Goal: Transaction & Acquisition: Purchase product/service

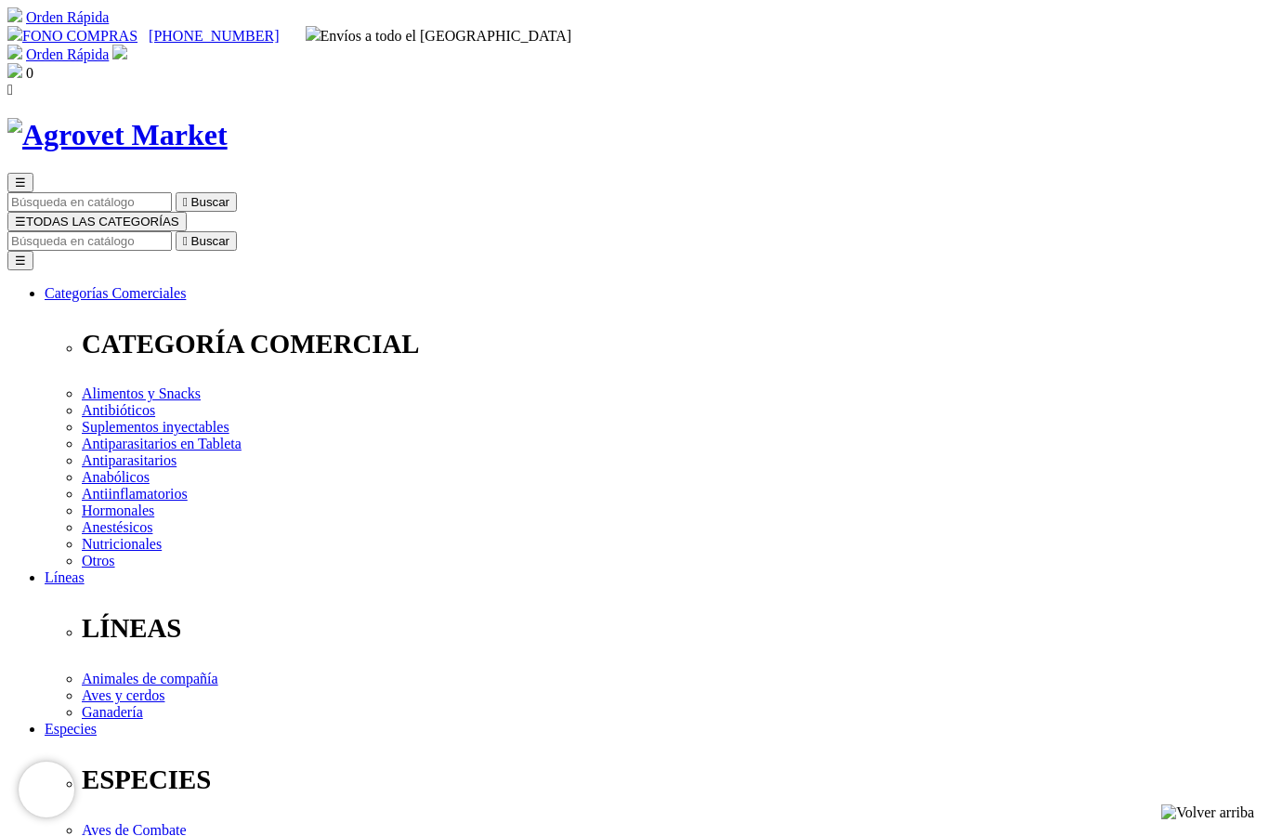
click at [172, 231] on input "Buscar" at bounding box center [89, 241] width 164 height 20
type input "Artrosamine"
click at [616, 231] on button " Buscar" at bounding box center [585, 241] width 61 height 20
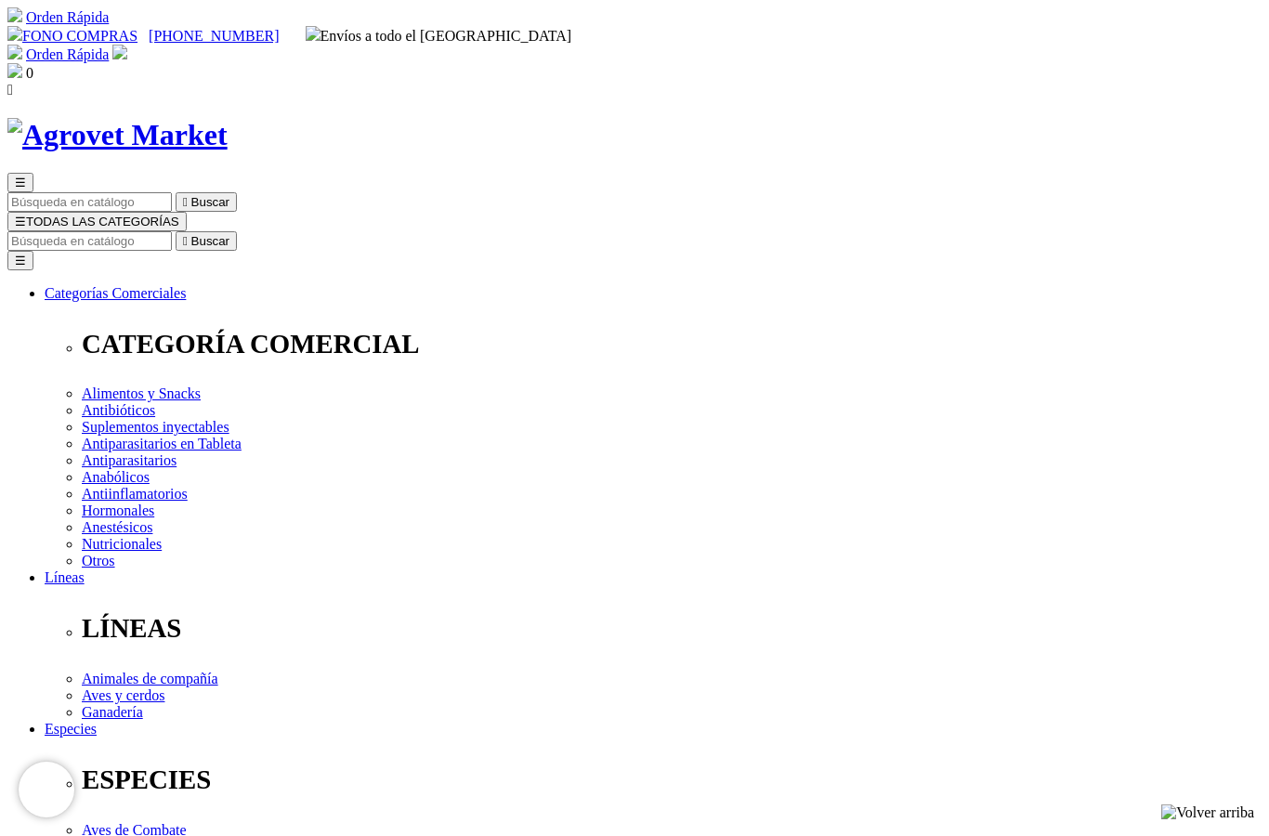
select select "26"
